Goal: Find specific page/section: Find specific page/section

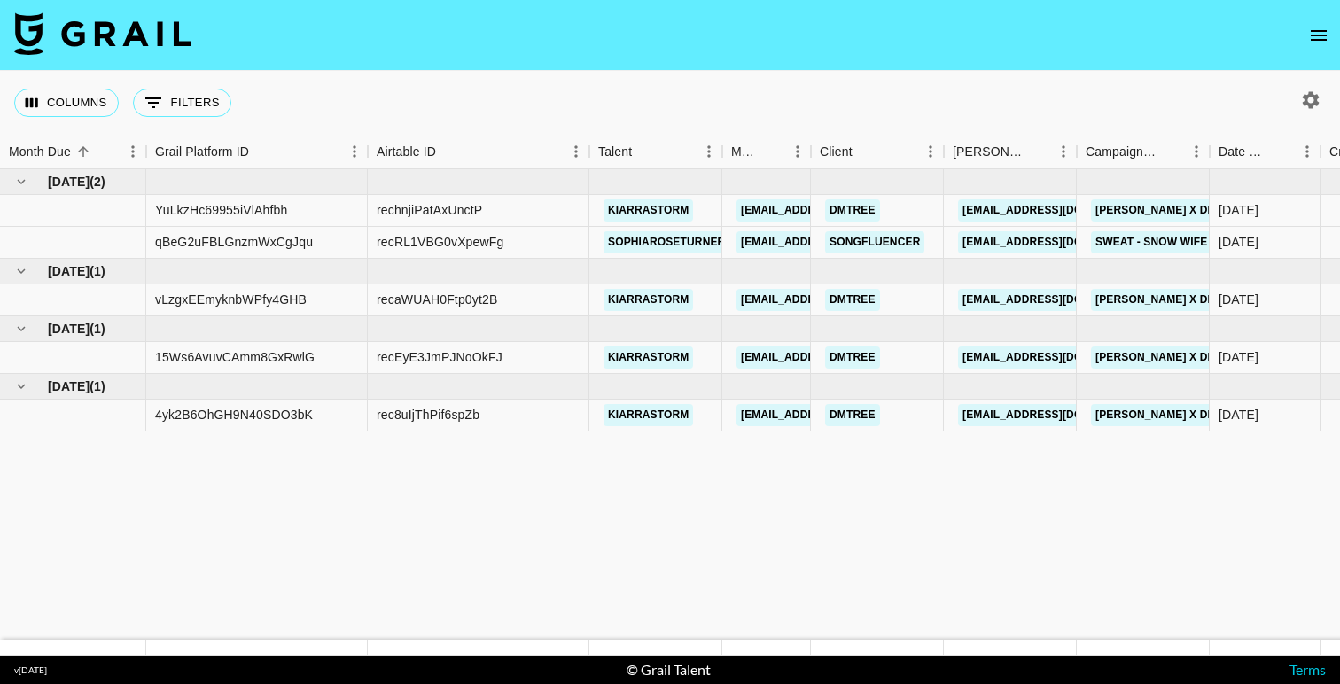
click at [1323, 29] on icon "open drawer" at bounding box center [1318, 35] width 21 height 21
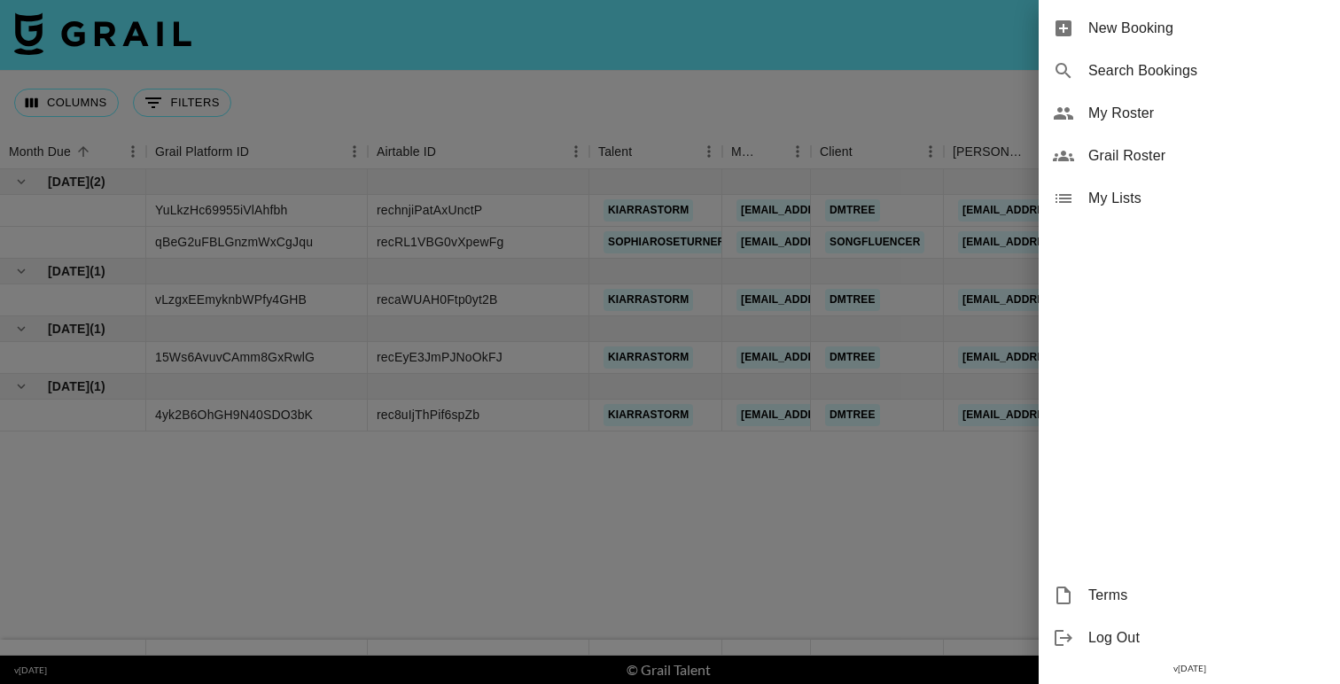
click at [1148, 151] on span "Grail Roster" at bounding box center [1206, 155] width 237 height 21
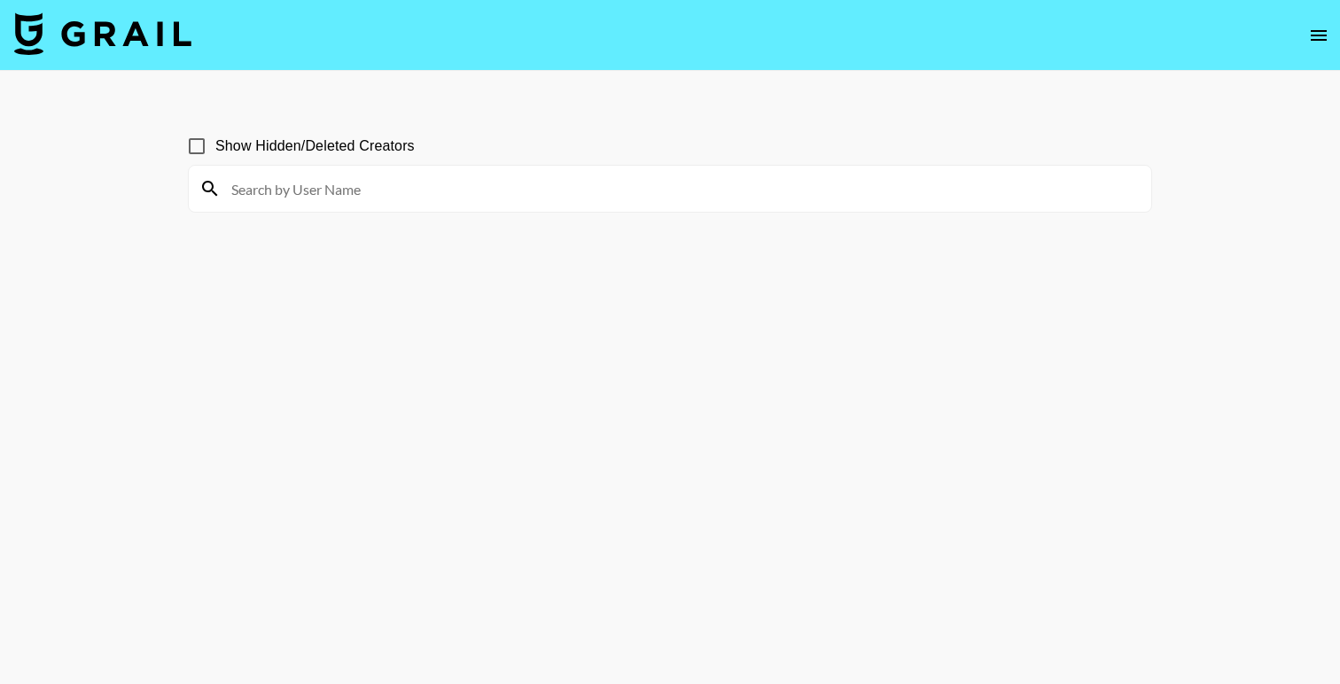
click at [281, 187] on input at bounding box center [681, 189] width 920 height 28
click at [300, 191] on input "sherally" at bounding box center [681, 189] width 920 height 28
type input "\"
click at [300, 191] on input "\" at bounding box center [681, 189] width 920 height 28
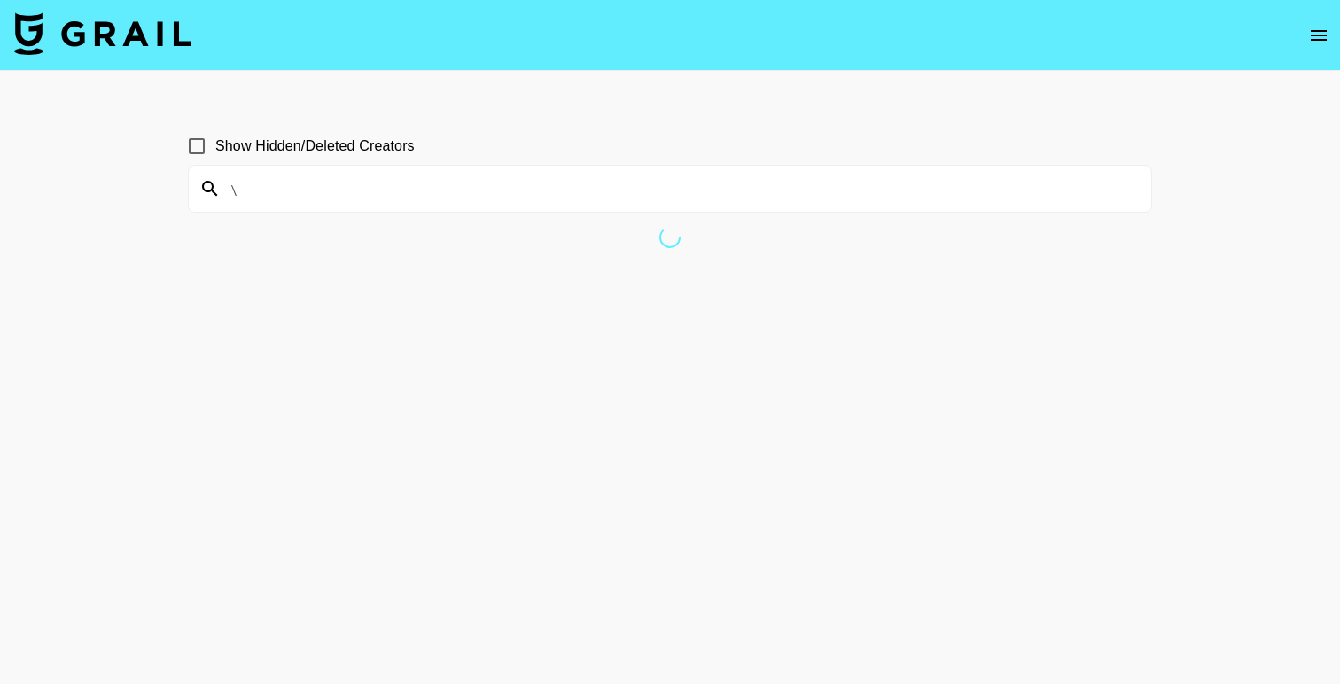
click at [300, 191] on input "\" at bounding box center [681, 189] width 920 height 28
click at [254, 196] on input at bounding box center [681, 189] width 920 height 28
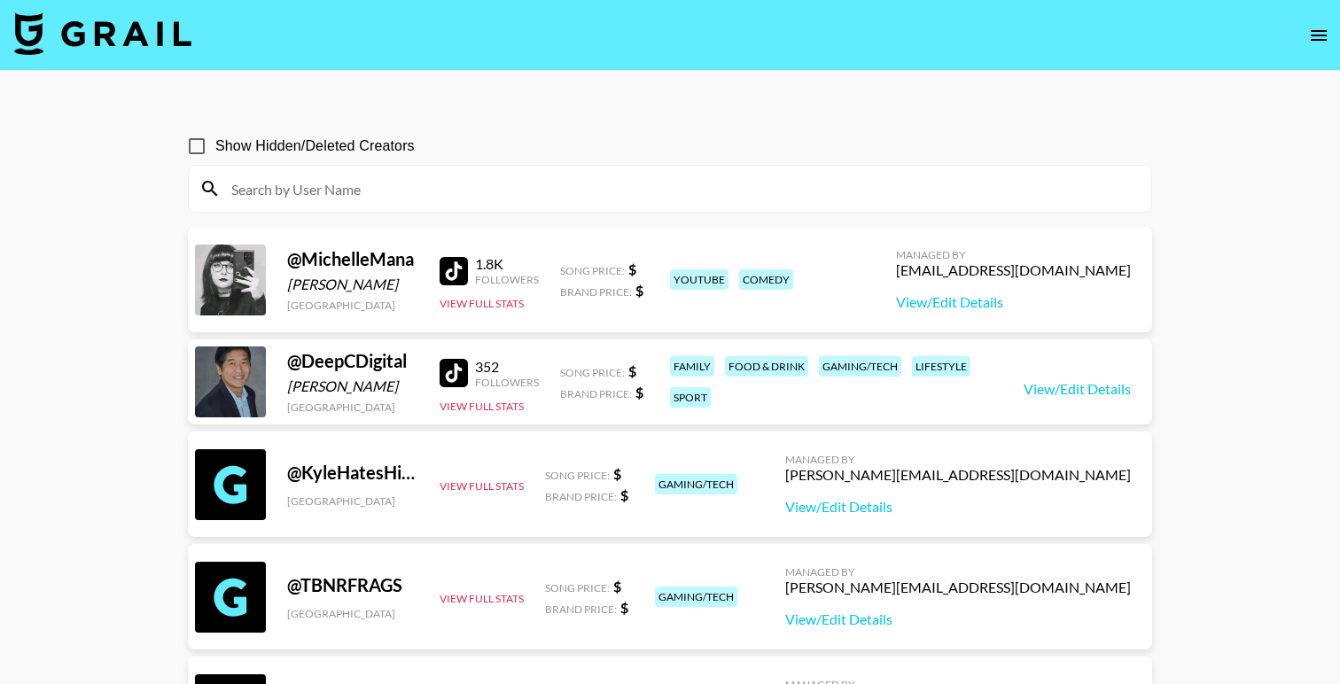
type input "sherally"
